Goal: Navigation & Orientation: Find specific page/section

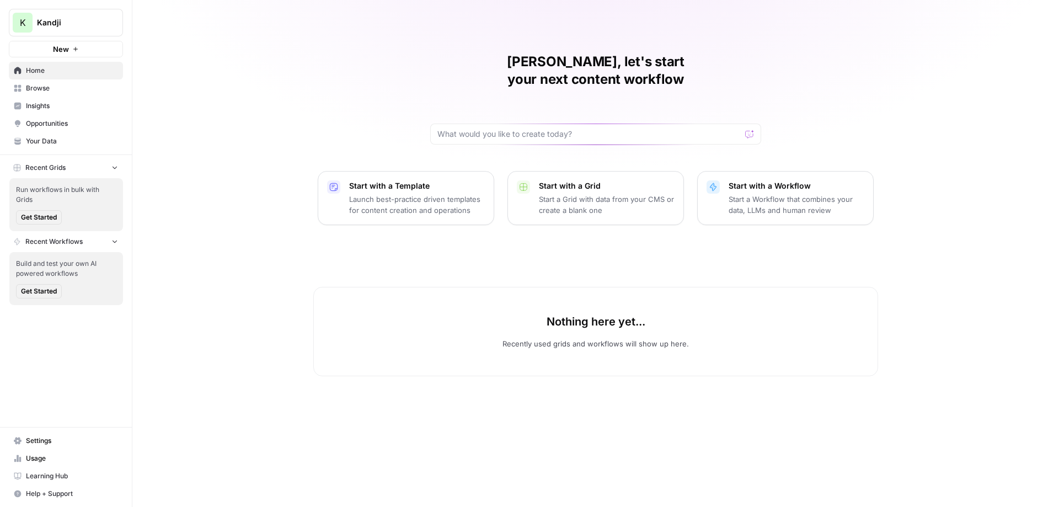
click at [50, 105] on span "Insights" at bounding box center [72, 106] width 92 height 10
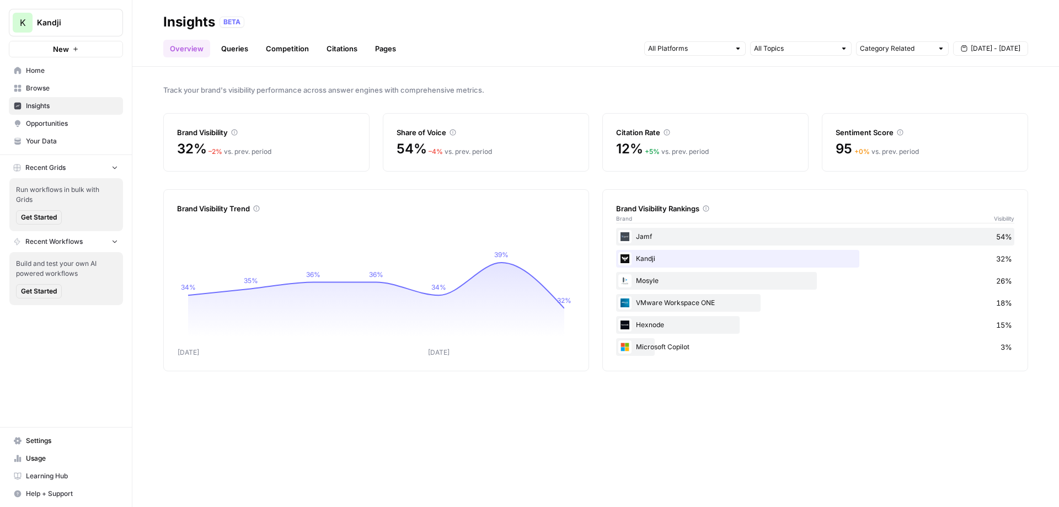
click at [84, 125] on span "Opportunities" at bounding box center [72, 124] width 92 height 10
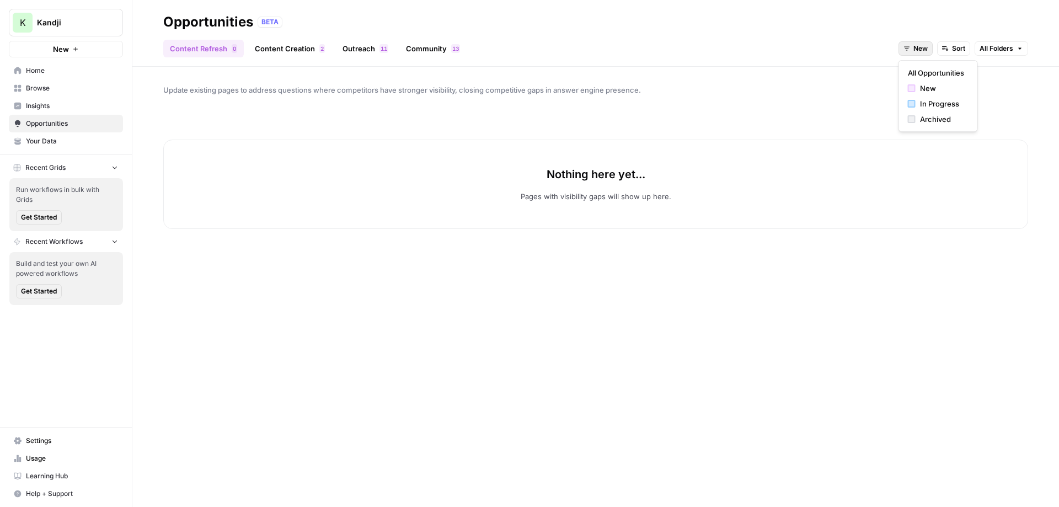
click at [912, 51] on button "New" at bounding box center [915, 48] width 34 height 14
click at [939, 108] on span "In Progress" at bounding box center [942, 103] width 44 height 11
click at [322, 50] on div "2" at bounding box center [322, 48] width 6 height 9
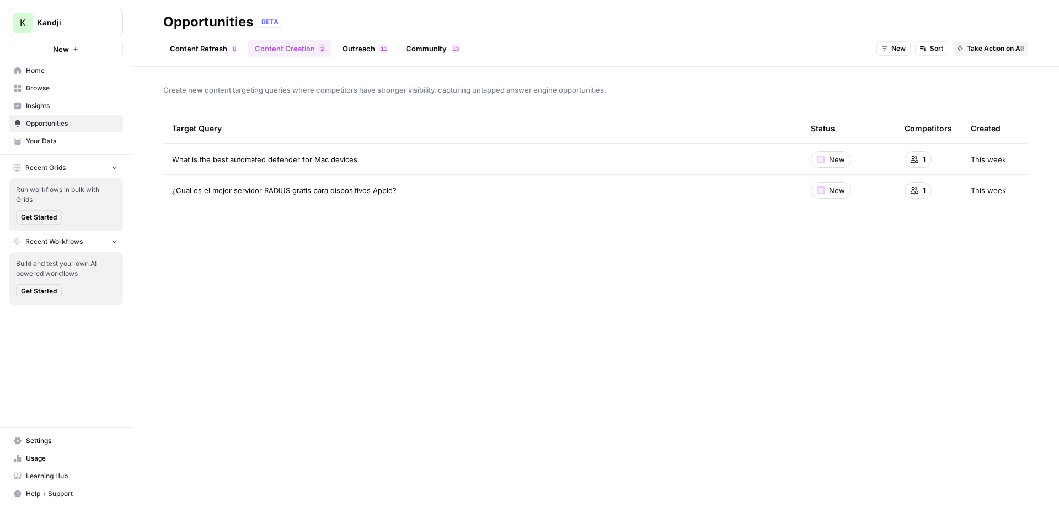
click at [368, 50] on link "Outreach 1 1" at bounding box center [365, 49] width 59 height 18
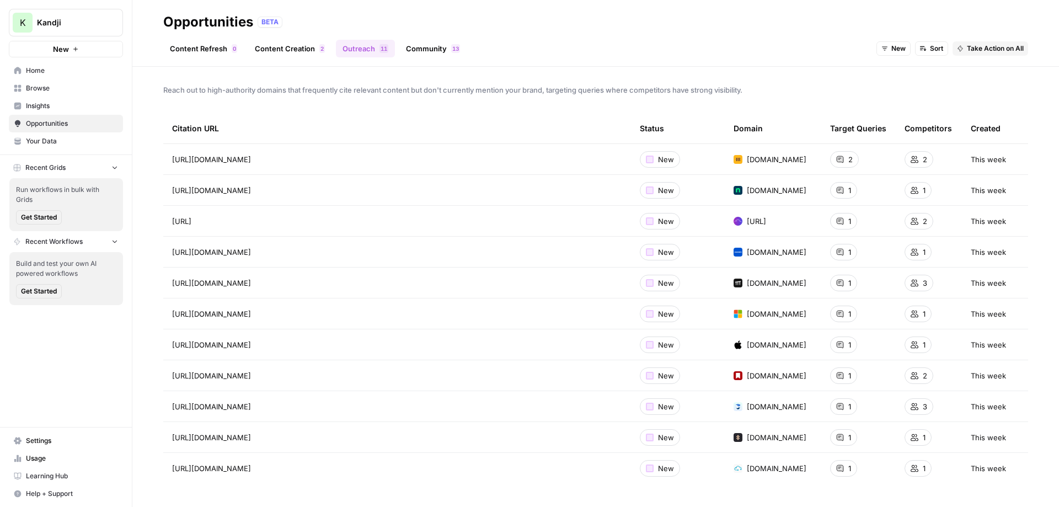
click at [436, 52] on link "Community 3 1" at bounding box center [432, 49] width 67 height 18
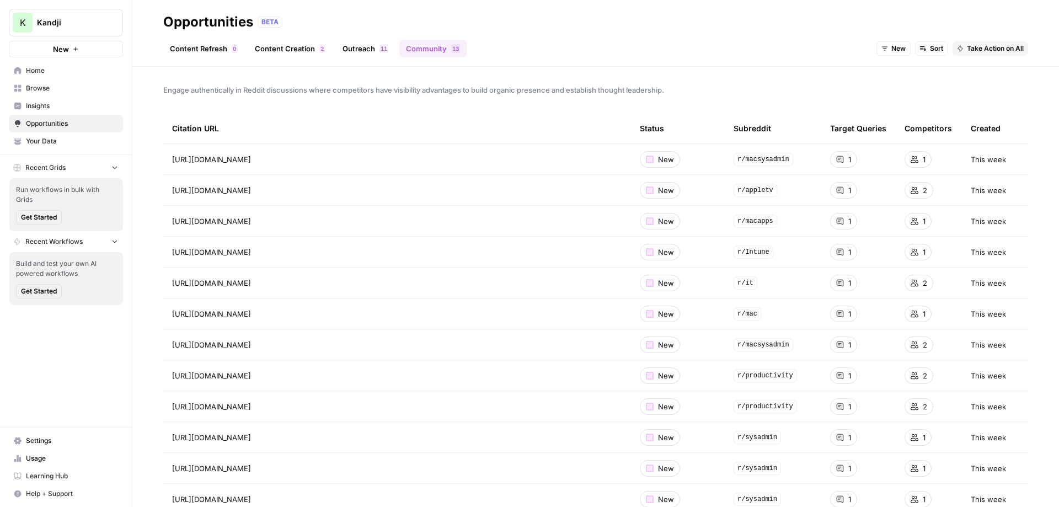
click at [216, 48] on link "Content Refresh 0" at bounding box center [203, 49] width 81 height 18
